Goal: Information Seeking & Learning: Learn about a topic

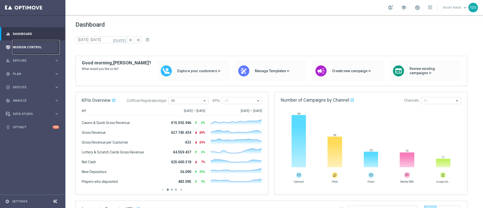
click at [26, 49] on link "Mission Control" at bounding box center [36, 46] width 46 height 13
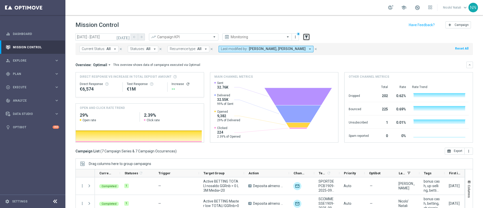
click at [308, 36] on icon "filter_alt" at bounding box center [306, 37] width 5 height 5
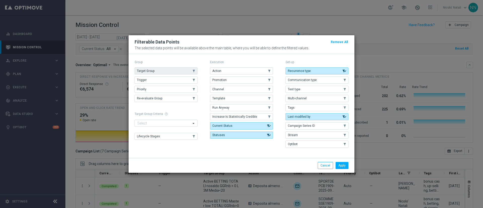
click at [174, 73] on button "Target Group" at bounding box center [166, 70] width 63 height 7
click at [344, 165] on button "Apply" at bounding box center [341, 165] width 13 height 7
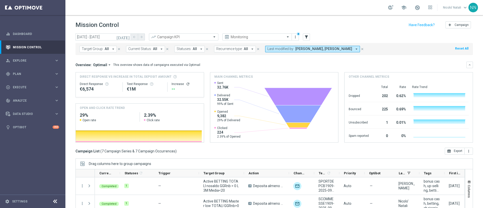
click at [105, 50] on span "All" at bounding box center [107, 49] width 4 height 4
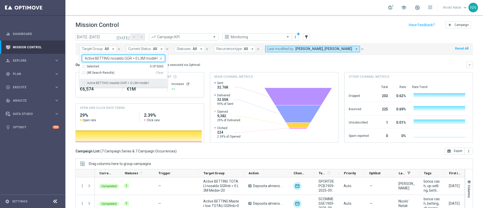
click at [116, 83] on label "Active BETTING nosaldo GGR > 0 L3M modeH" at bounding box center [118, 82] width 62 height 3
type input "Active BETTING nosaldo GGR > 0 L3M modeH"
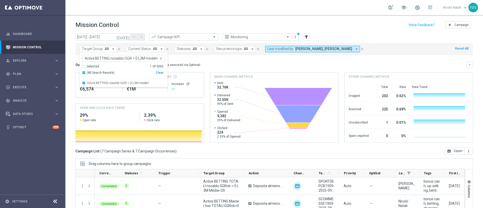
click at [127, 39] on button "[DATE]" at bounding box center [123, 37] width 15 height 8
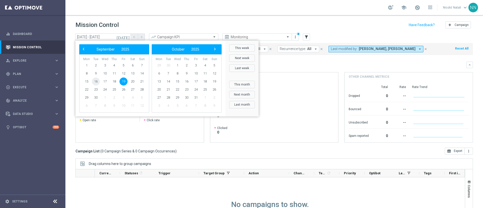
click at [96, 81] on span "16" at bounding box center [96, 81] width 8 height 8
click at [117, 80] on span "18" at bounding box center [114, 81] width 8 height 8
type input "[DATE] - [DATE]"
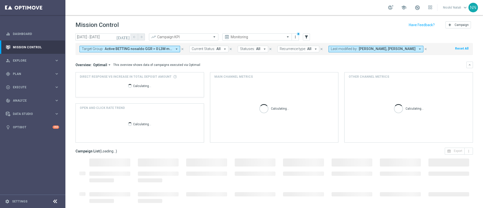
scroll to position [44, 0]
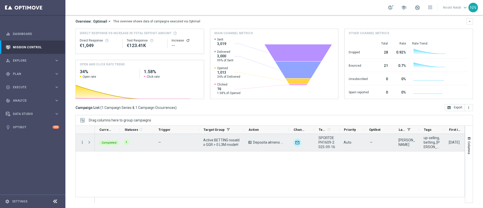
click at [82, 143] on icon "more_vert" at bounding box center [82, 142] width 5 height 5
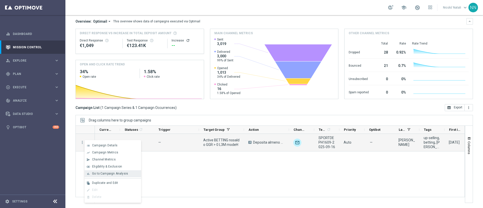
click at [102, 172] on span "Go to Campaign Analysis" at bounding box center [110, 174] width 36 height 4
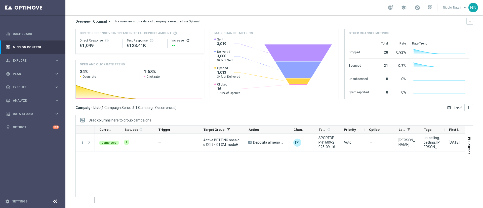
scroll to position [0, 0]
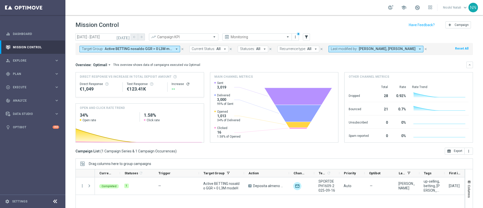
click at [161, 48] on span "Active BETTING nosaldo GGR > 0 L3M modeH" at bounding box center [139, 49] width 68 height 4
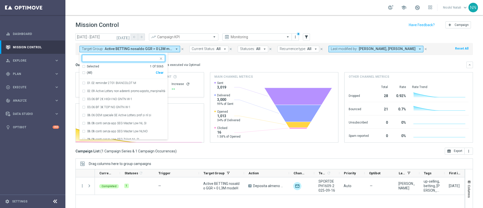
click at [0, 0] on div "Clear" at bounding box center [0, 0] width 0 height 0
click at [136, 57] on input "text" at bounding box center [122, 58] width 74 height 4
paste input "Active BETTING nosaldo GGR > 0 L3M modeM"
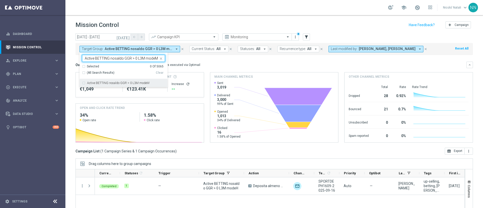
click at [137, 82] on label "Active BETTING nosaldo GGR > 0 L3M modeM" at bounding box center [118, 82] width 62 height 3
type input "Active BETTING nosaldo GGR > 0 L3M modeM"
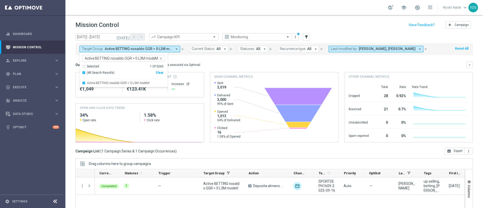
click at [210, 59] on mini-dashboard "Overview: Optimail arrow_drop_down This overview shows data of campaigns execut…" at bounding box center [273, 101] width 397 height 93
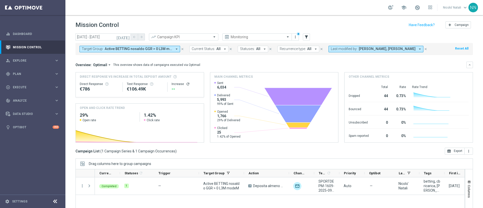
scroll to position [44, 0]
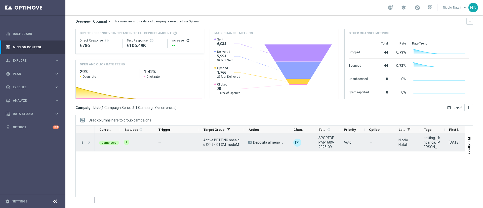
click at [82, 142] on icon "more_vert" at bounding box center [82, 142] width 5 height 5
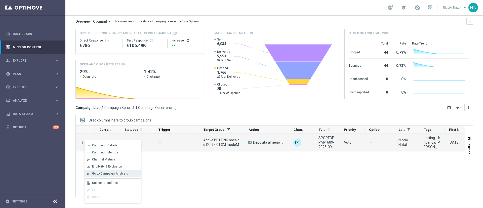
click at [111, 170] on div "bar_chart Go to Campaign Analysis" at bounding box center [112, 173] width 57 height 7
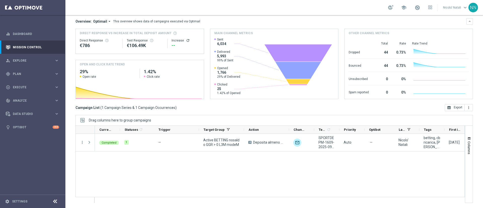
scroll to position [0, 0]
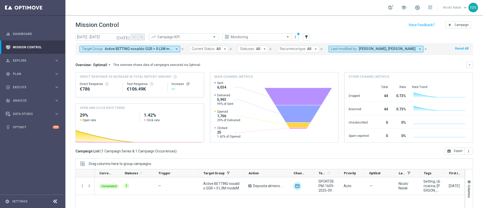
click at [151, 49] on span "Active BETTING nosaldo GGR > 0 L3M modeM" at bounding box center [139, 49] width 68 height 4
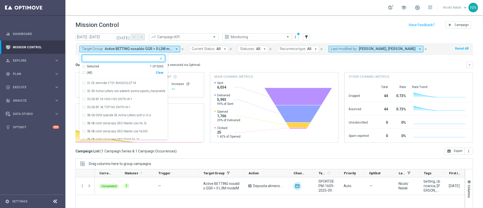
click at [0, 0] on div "Clear" at bounding box center [0, 0] width 0 height 0
click at [134, 60] on input "text" at bounding box center [122, 58] width 74 height 4
paste input "Active BETTING nosaldo GGR > 0 L3M modeL"
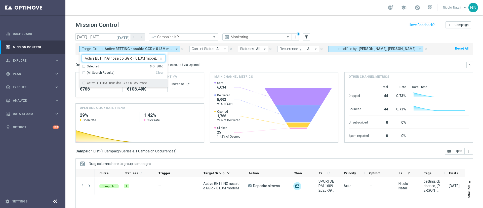
click at [130, 81] on label "Active BETTING nosaldo GGR > 0 L3M modeL" at bounding box center [117, 82] width 61 height 3
type input "Active BETTING nosaldo GGR > 0 L3M modeL"
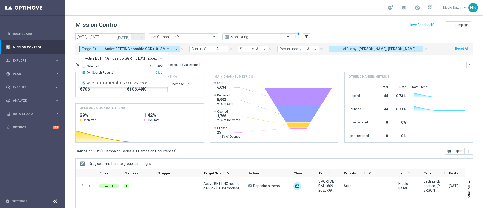
click at [220, 69] on div "Overview: Optimail arrow_drop_down This overview shows data of campaigns execut…" at bounding box center [273, 102] width 397 height 81
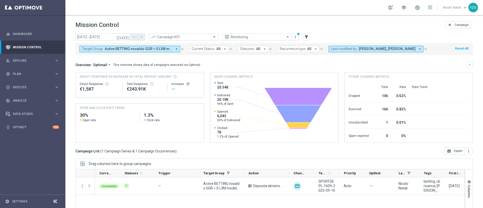
scroll to position [44, 0]
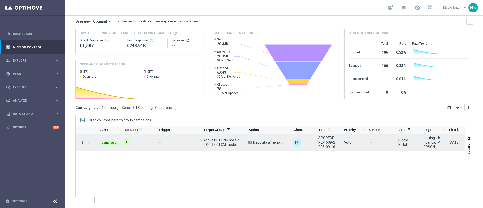
click at [82, 142] on icon "more_vert" at bounding box center [82, 142] width 5 height 5
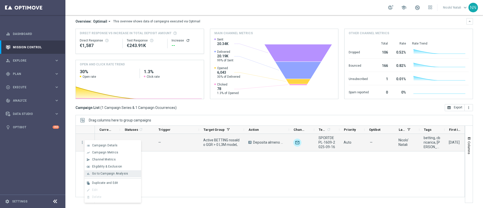
click at [109, 172] on span "Go to Campaign Analysis" at bounding box center [110, 174] width 36 height 4
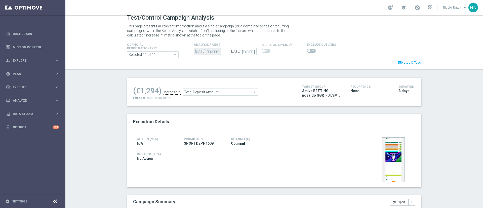
scroll to position [4, 0]
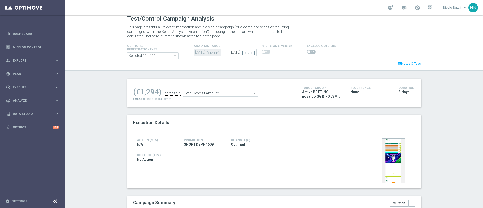
click at [223, 96] on span "Total Deposit Amount" at bounding box center [220, 93] width 75 height 7
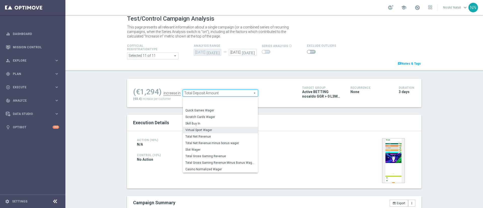
scroll to position [72, 0]
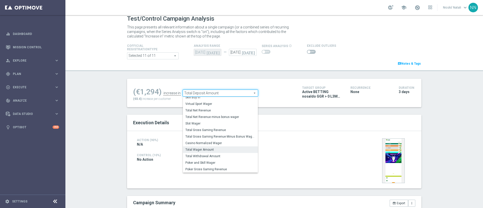
click at [202, 149] on span "Total Wager Amount" at bounding box center [220, 150] width 70 height 4
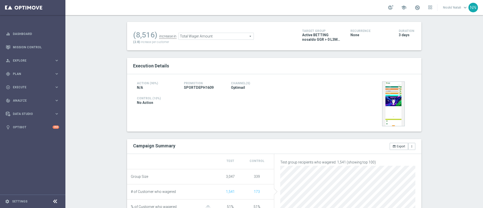
scroll to position [49, 0]
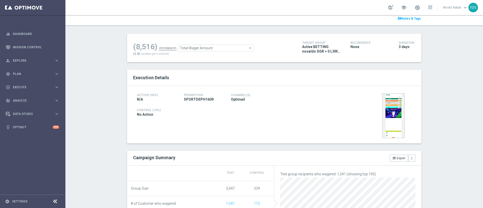
click at [202, 48] on span "Total Wager Amount" at bounding box center [216, 48] width 75 height 7
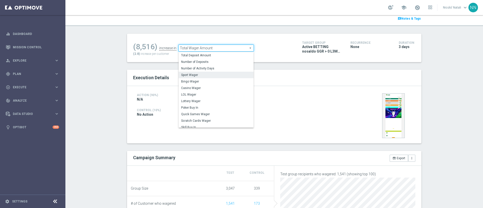
click at [190, 72] on label "Sport Wager" at bounding box center [216, 75] width 75 height 7
type input "Sport Wager"
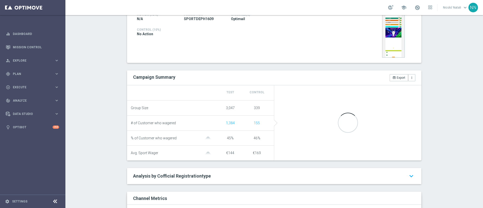
scroll to position [131, 0]
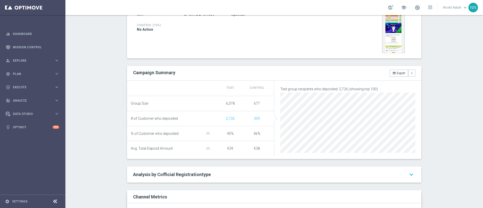
scroll to position [135, 0]
drag, startPoint x: 188, startPoint y: 156, endPoint x: 110, endPoint y: 106, distance: 93.1
click at [110, 106] on div "Test/Control Campaign Analysis This page presents all relevant information abou…" at bounding box center [273, 111] width 417 height 193
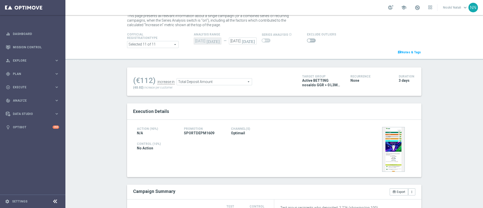
scroll to position [11, 0]
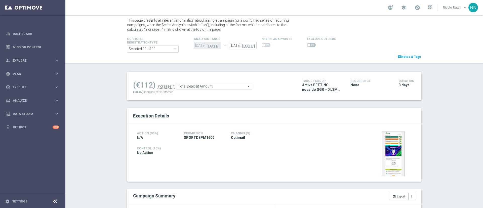
click at [190, 84] on span "Total Deposit Amount" at bounding box center [214, 86] width 75 height 7
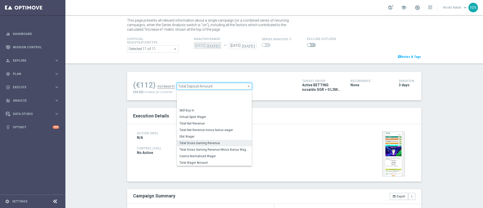
scroll to position [72, 0]
click at [189, 143] on span "Total Wager Amount" at bounding box center [214, 143] width 70 height 4
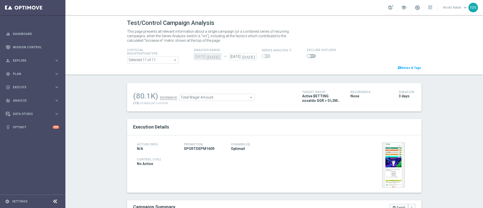
click at [205, 95] on span "Total Wager Amount" at bounding box center [216, 97] width 75 height 7
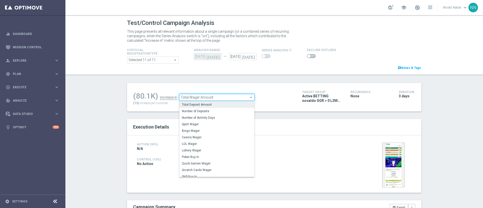
click at [202, 106] on span "Total Deposit Amount" at bounding box center [217, 105] width 70 height 4
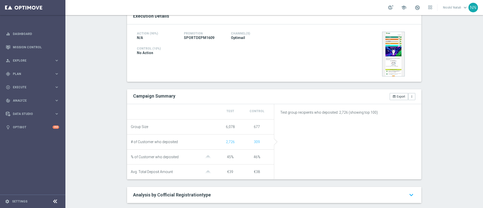
scroll to position [26, 0]
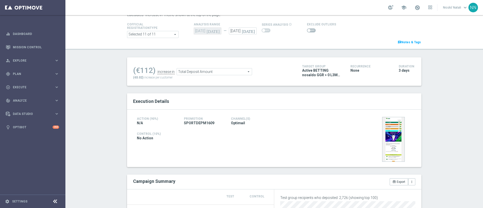
click at [205, 72] on span "Total Deposit Amount" at bounding box center [214, 71] width 75 height 7
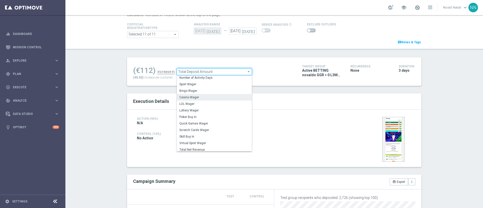
scroll to position [14, 0]
click at [185, 84] on span "Sport Wager" at bounding box center [214, 84] width 70 height 4
type input "Sport Wager"
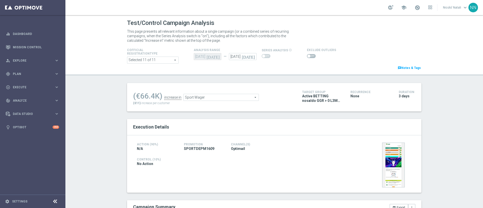
click at [198, 98] on span "Sport Wager" at bounding box center [221, 97] width 75 height 7
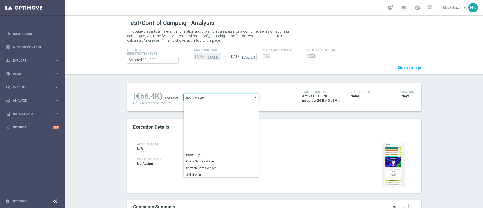
scroll to position [55, 0]
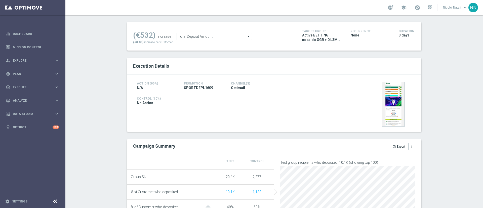
scroll to position [54, 0]
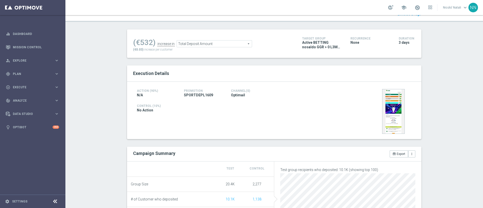
click at [198, 41] on span "Total Deposit Amount" at bounding box center [214, 43] width 75 height 7
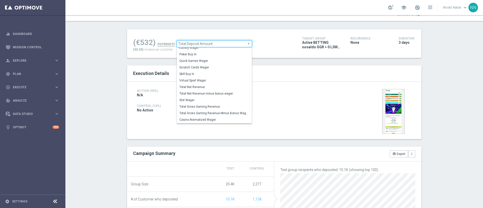
scroll to position [56, 0]
click at [192, 114] on label "Total Wager Amount" at bounding box center [214, 117] width 75 height 7
type input "Total Wager Amount"
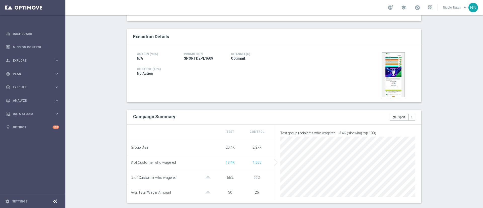
scroll to position [91, 0]
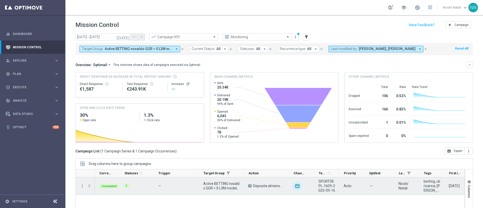
click at [265, 181] on div "A Deposita almeno 10€ ricevi 1000 sisal point" at bounding box center [266, 185] width 45 height 17
